Goal: Task Accomplishment & Management: Manage account settings

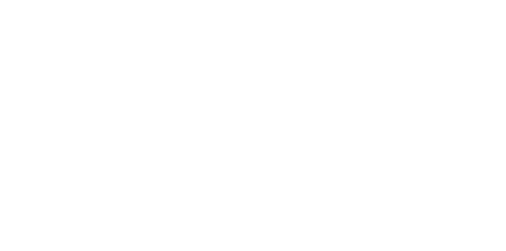
click at [423, 43] on button "Close" at bounding box center [408, 44] width 29 height 13
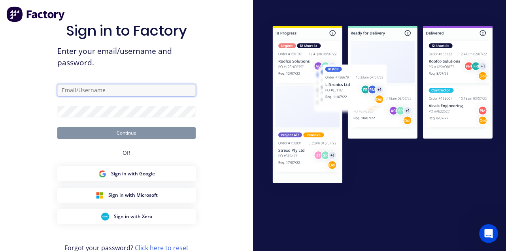
click at [156, 96] on input "text" at bounding box center [126, 90] width 138 height 12
type input "allstarsignfab1@gmail.com"
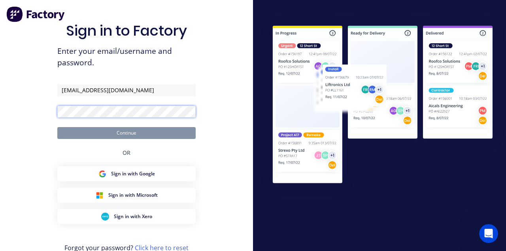
click at [57, 127] on button "Continue" at bounding box center [126, 133] width 138 height 12
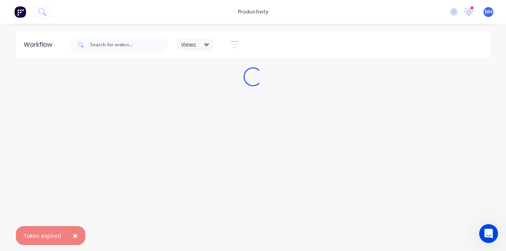
click at [472, 12] on icon at bounding box center [469, 12] width 10 height 8
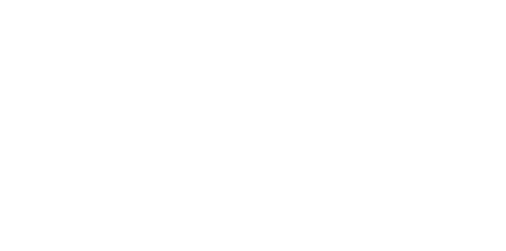
click at [349, 114] on div "Corey mentioned you in a message" at bounding box center [291, 110] width 116 height 8
click at [73, 109] on div "Tracking" at bounding box center [62, 108] width 22 height 7
click at [465, 66] on button "Add manual time entry" at bounding box center [431, 66] width 67 height 13
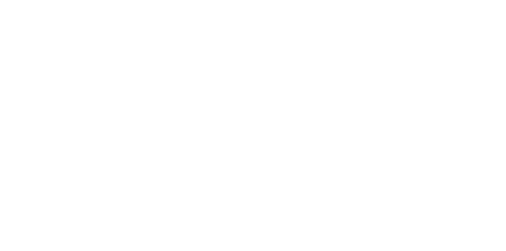
type input "ma"
click at [250, 126] on button "Continue" at bounding box center [227, 125] width 43 height 13
click at [368, 134] on input at bounding box center [253, 140] width 230 height 12
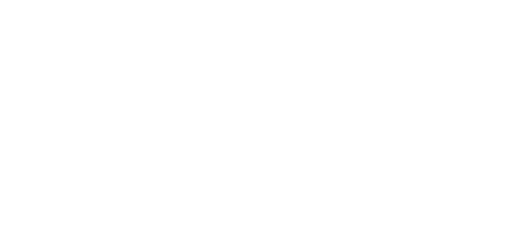
type input "25/09/2025"
click at [368, 168] on input at bounding box center [253, 174] width 230 height 12
type input "07:00 AM"
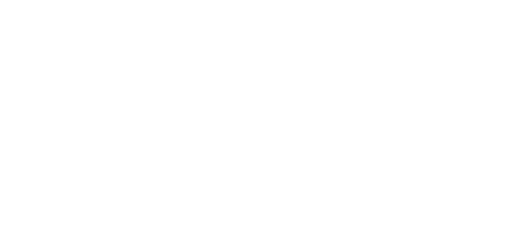
click at [368, 203] on input at bounding box center [253, 209] width 230 height 12
type input "02:48 PM"
type input "7"
type input "48"
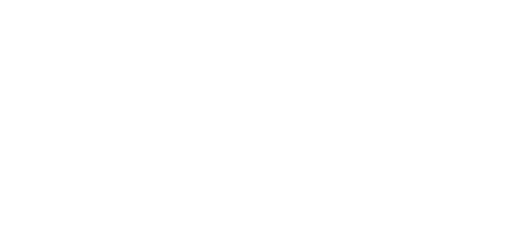
click at [477, 195] on div "All Products 0h 0m" at bounding box center [297, 200] width 360 height 26
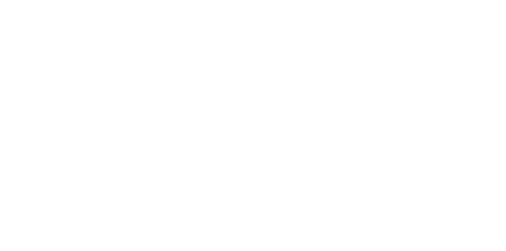
click at [105, 104] on button "Tracking" at bounding box center [67, 109] width 75 height 20
